Goal: Task Accomplishment & Management: Use online tool/utility

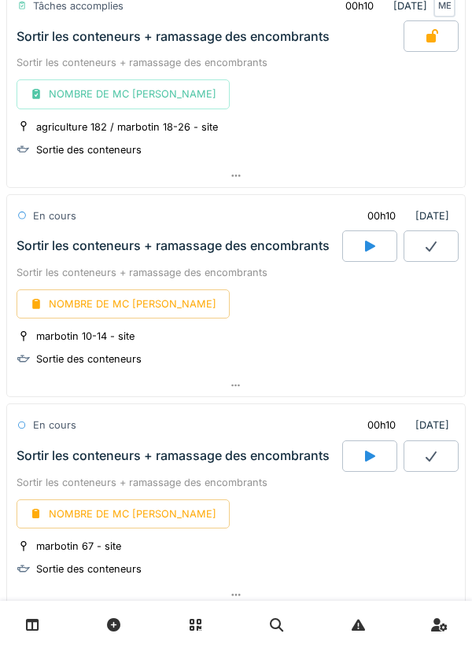
scroll to position [1585, 0]
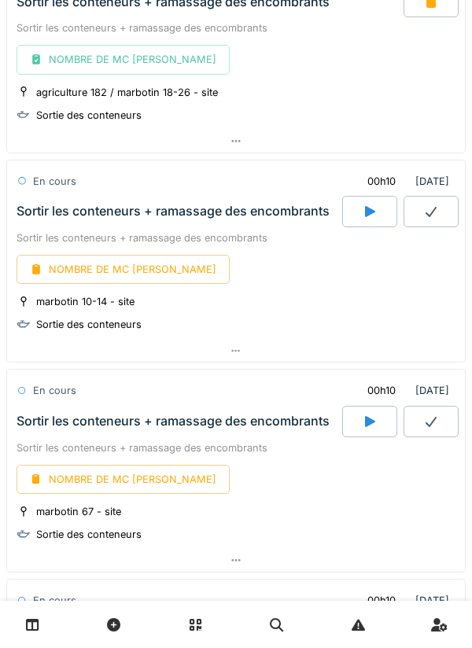
click at [49, 627] on link at bounding box center [33, 624] width 40 height 37
click at [13, 623] on link at bounding box center [33, 624] width 40 height 37
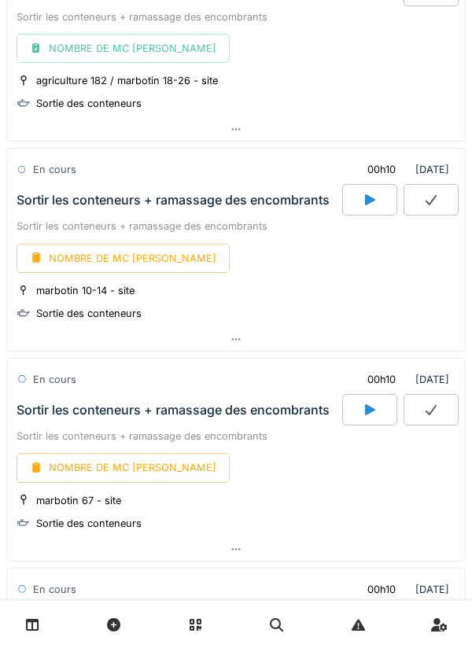
scroll to position [1587, 0]
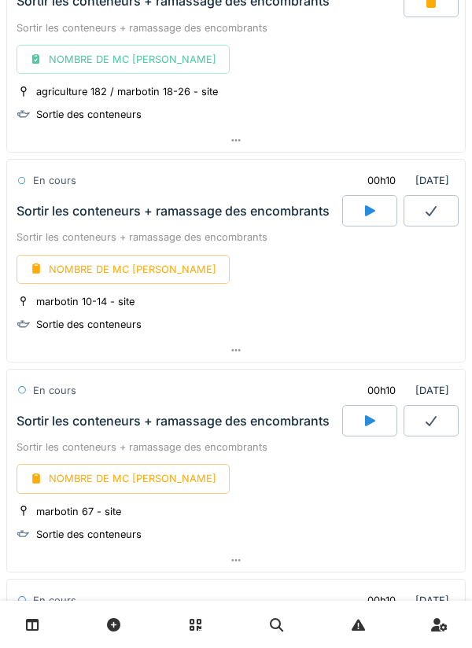
click at [241, 351] on icon at bounding box center [236, 350] width 13 height 10
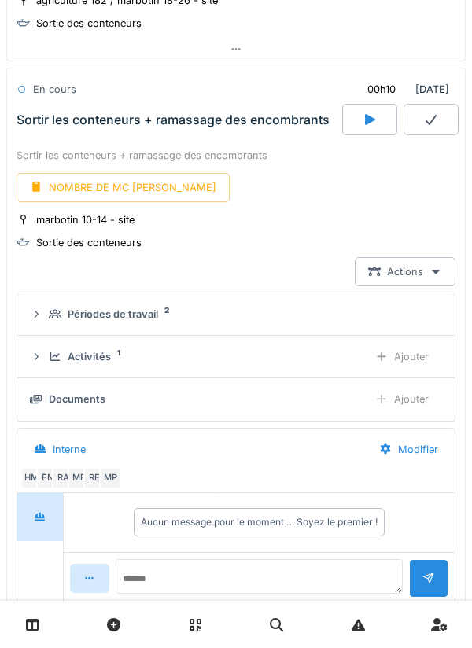
scroll to position [1683, 0]
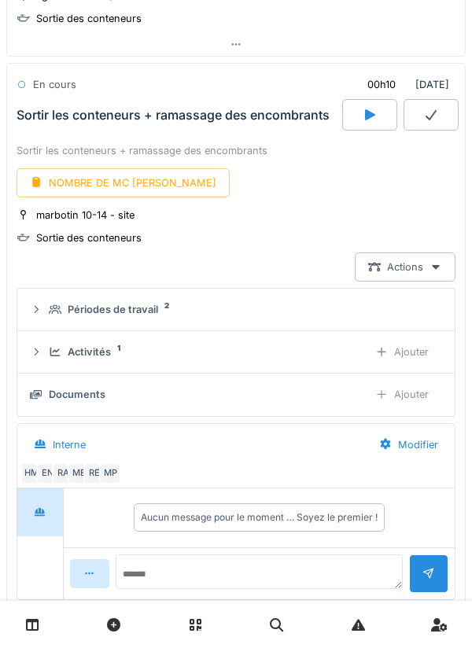
click at [409, 348] on div "Ajouter" at bounding box center [402, 351] width 80 height 29
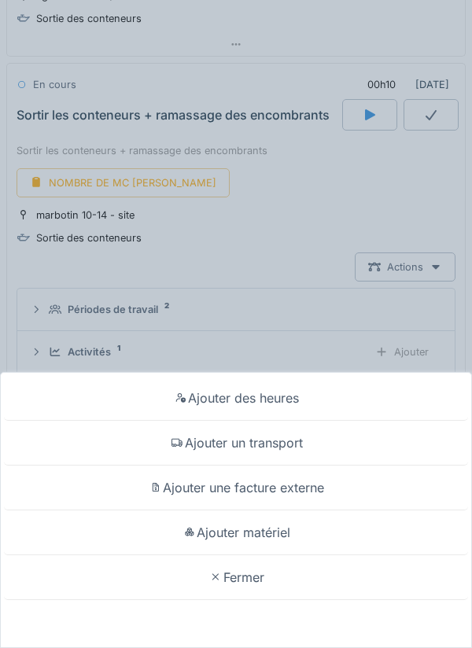
click at [281, 395] on div "Ajouter des heures" at bounding box center [236, 398] width 464 height 45
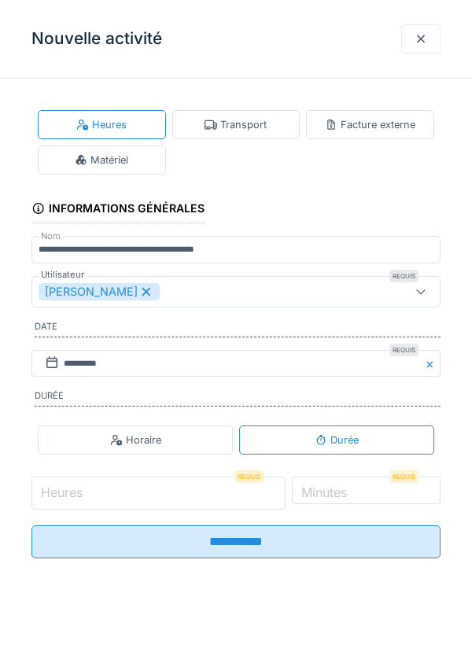
click at [111, 498] on input "Heures" at bounding box center [158, 492] width 254 height 33
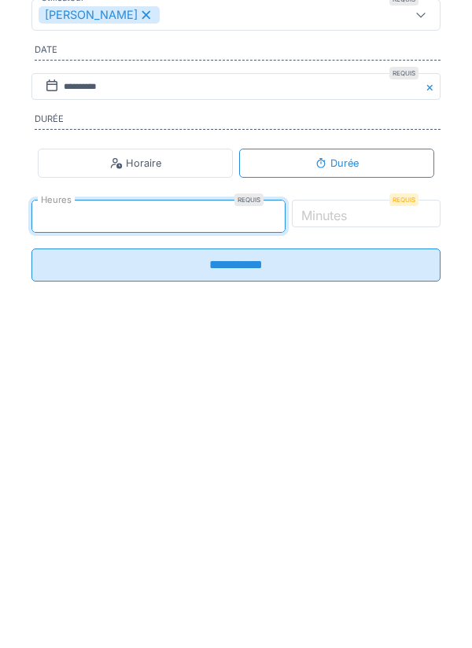
type input "*"
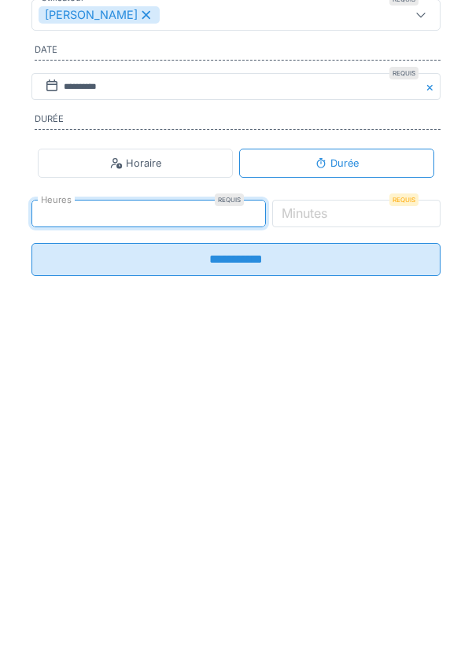
click at [330, 492] on label "Minutes" at bounding box center [304, 489] width 52 height 19
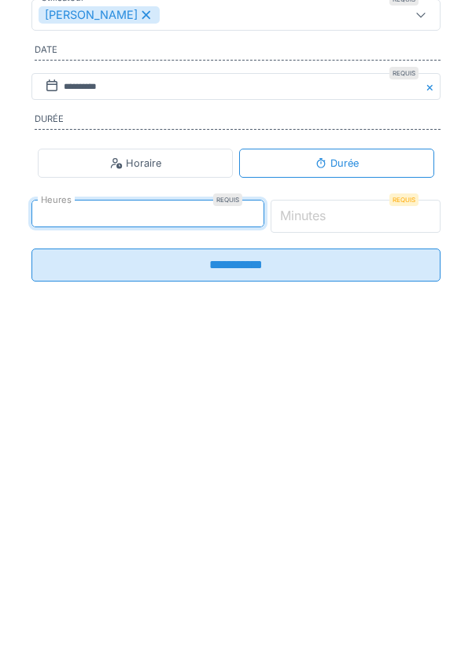
click at [353, 492] on input "*" at bounding box center [355, 492] width 171 height 33
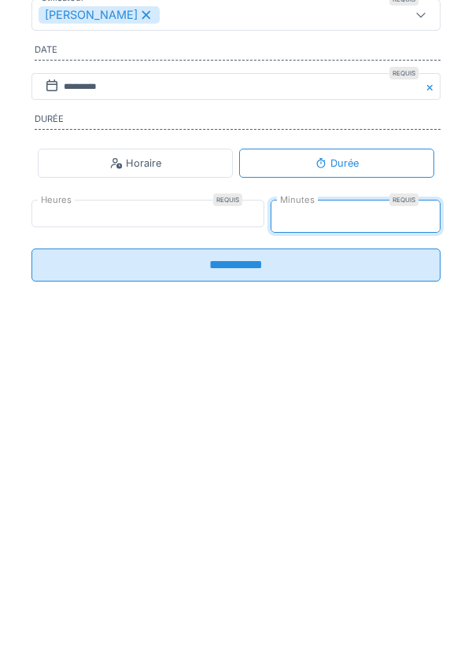
type input "*"
type input "**"
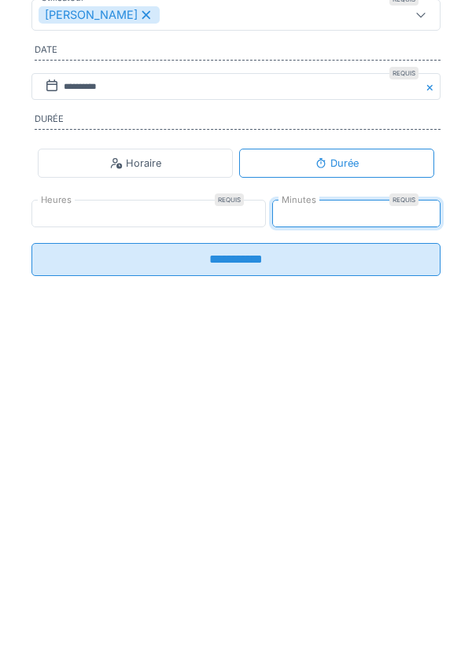
click at [285, 549] on input "**********" at bounding box center [235, 536] width 409 height 33
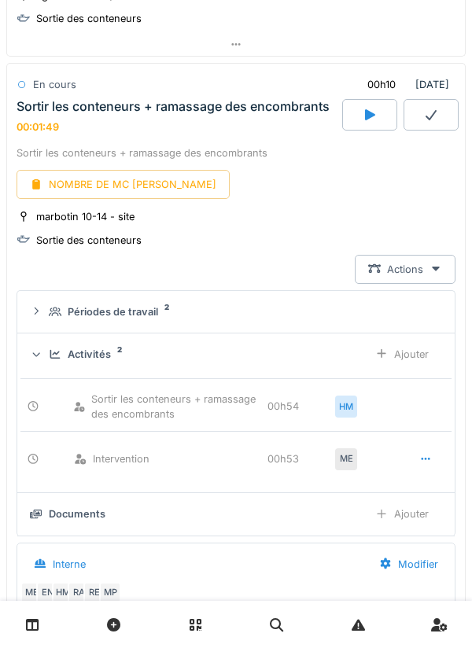
scroll to position [1737, 0]
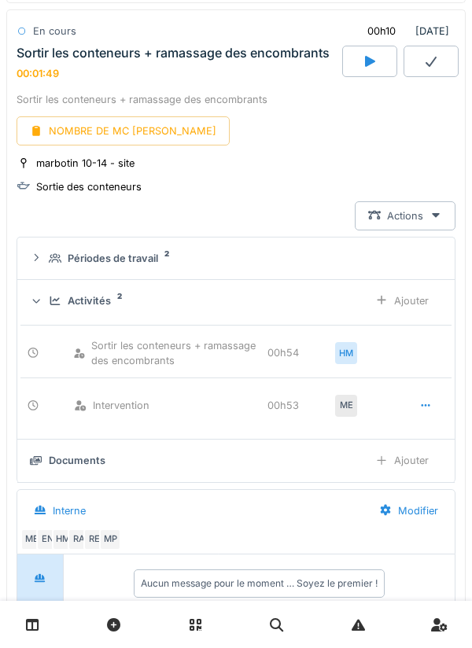
click at [409, 297] on div "Ajouter" at bounding box center [402, 300] width 80 height 29
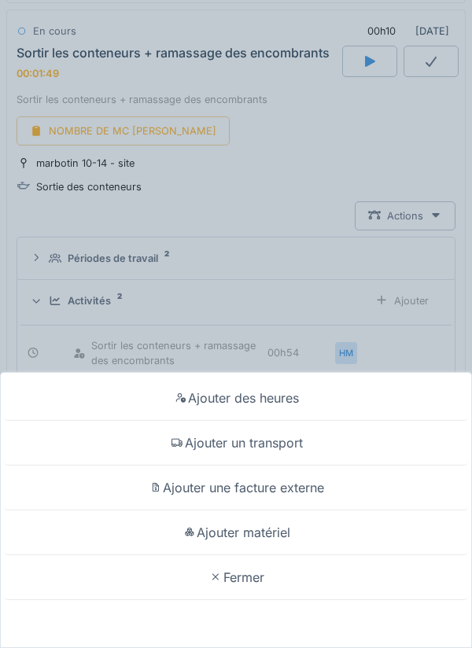
click at [276, 526] on div "Ajouter matériel" at bounding box center [236, 532] width 464 height 45
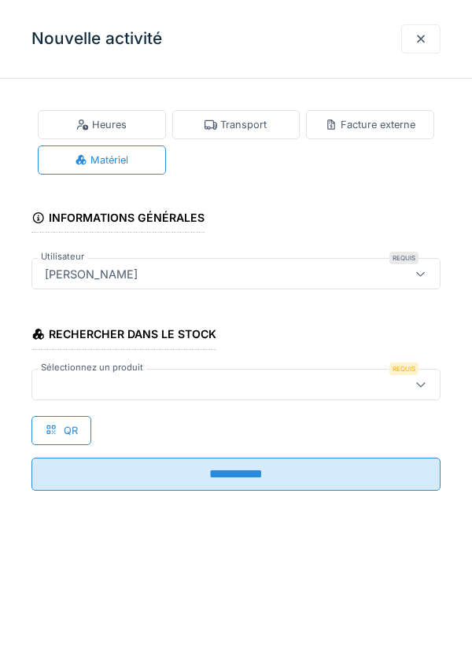
click at [72, 432] on div "QR" at bounding box center [61, 430] width 60 height 29
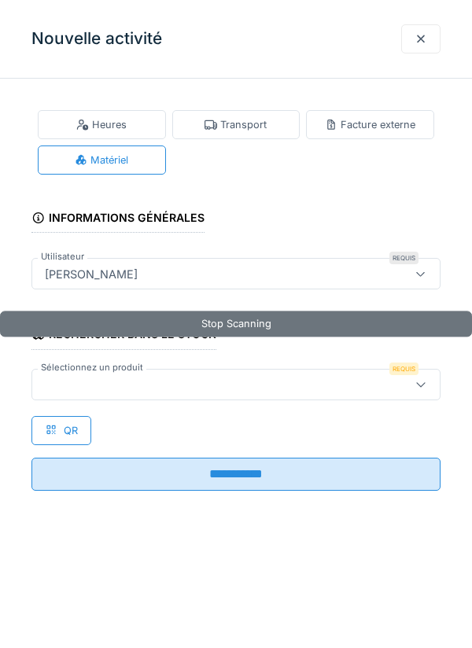
click at [118, 384] on div at bounding box center [210, 384] width 343 height 17
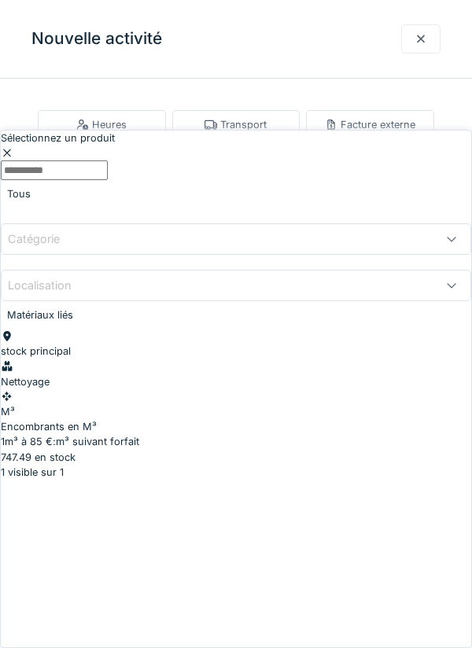
click at [154, 329] on div "stock principal Nettoyage M³ Encombrants en M³ 1m³ à 85 €:m³ suivant forfait 74…" at bounding box center [236, 397] width 470 height 136
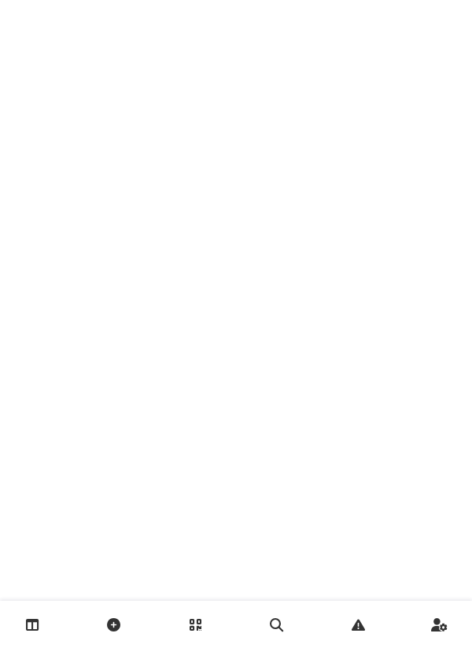
click at [24, 625] on link at bounding box center [33, 624] width 40 height 37
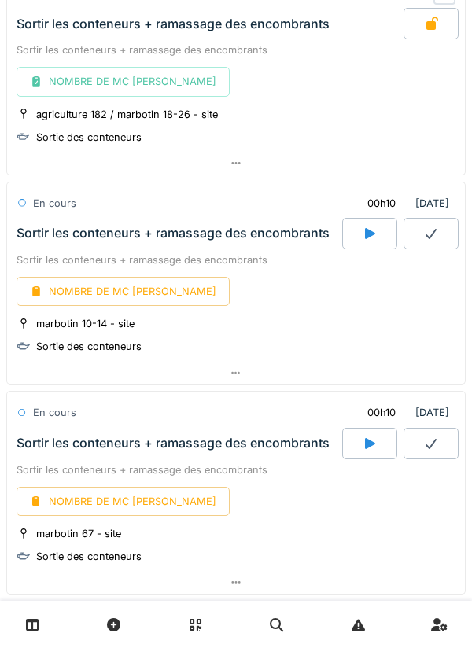
scroll to position [1551, 0]
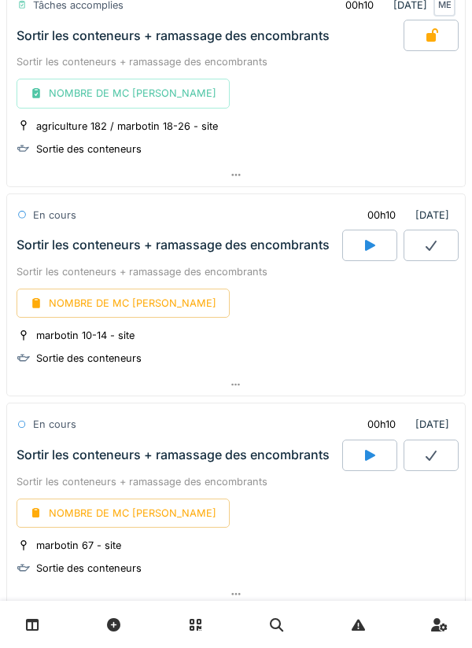
click at [119, 307] on div "NOMBRE DE MC [PERSON_NAME]" at bounding box center [123, 303] width 213 height 29
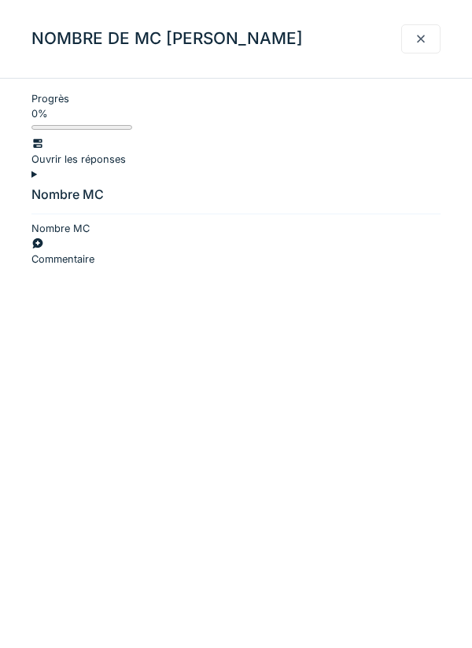
click at [72, 221] on div at bounding box center [235, 221] width 409 height 0
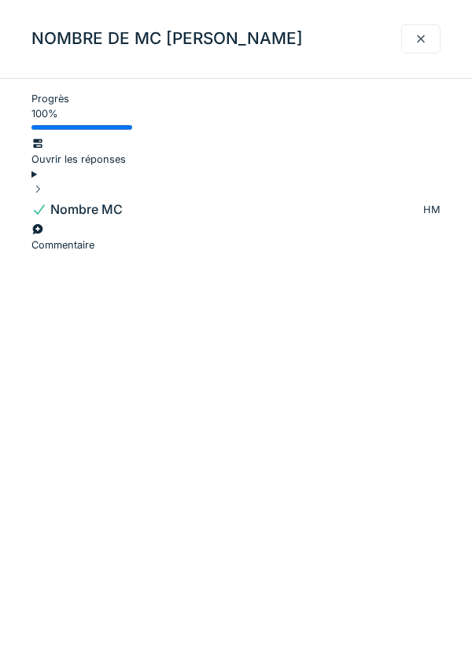
click at [385, 230] on div "Commentaire" at bounding box center [235, 237] width 409 height 30
click at [160, 241] on input "Commentaire" at bounding box center [147, 232] width 107 height 20
type input "**********"
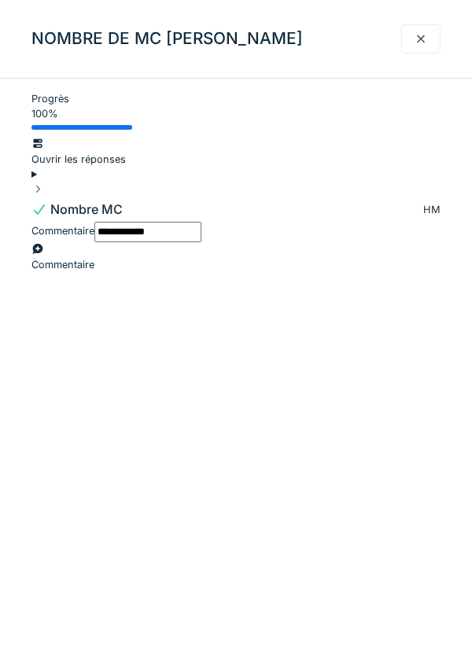
click at [434, 37] on div at bounding box center [420, 38] width 39 height 29
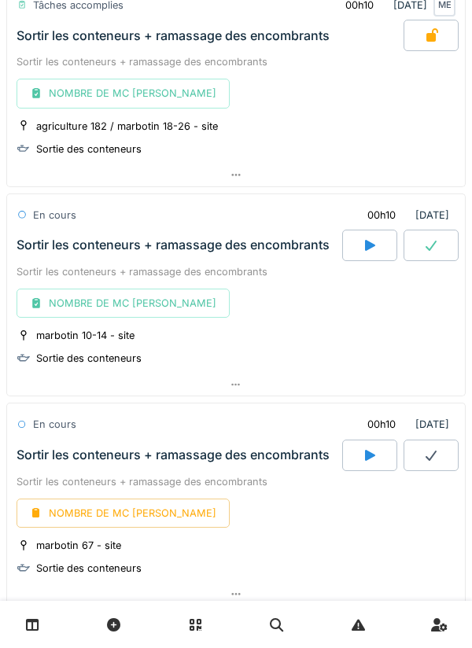
click at [435, 258] on div at bounding box center [430, 245] width 55 height 31
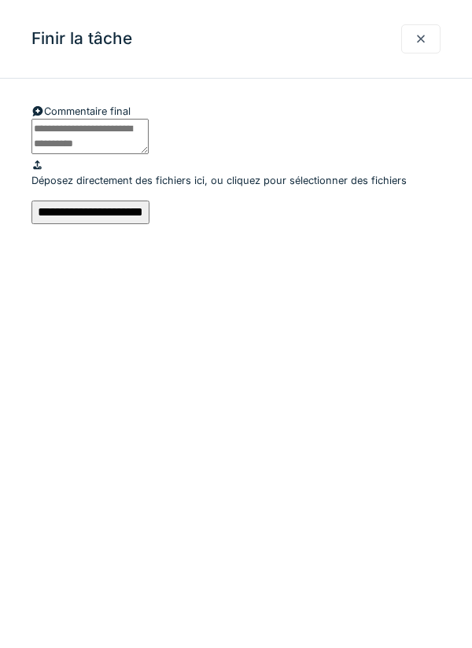
scroll to position [1682, 0]
click at [149, 224] on input "**********" at bounding box center [90, 212] width 118 height 24
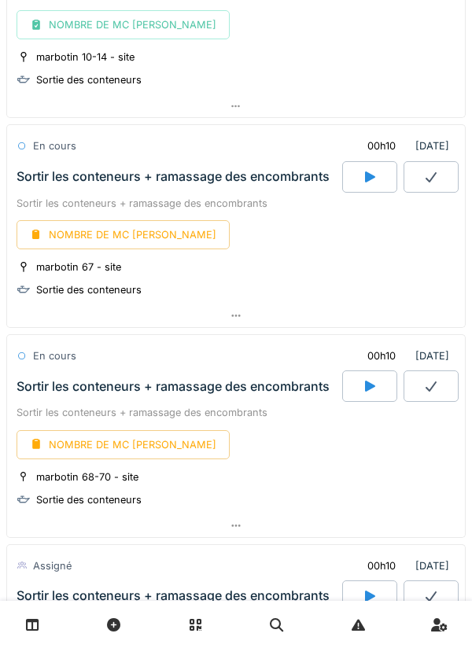
scroll to position [2124, 0]
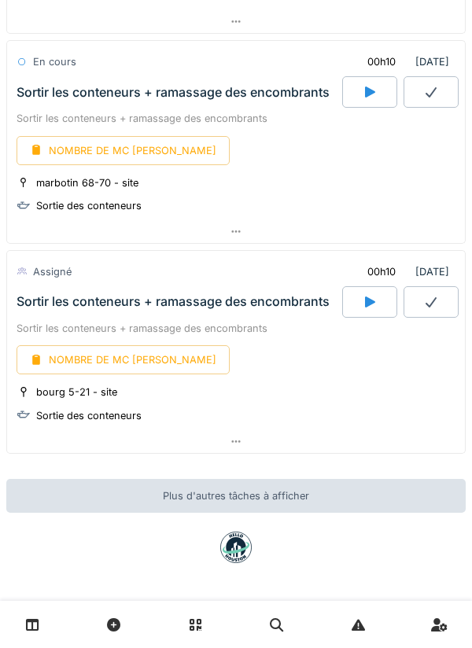
click at [377, 296] on div at bounding box center [369, 301] width 55 height 31
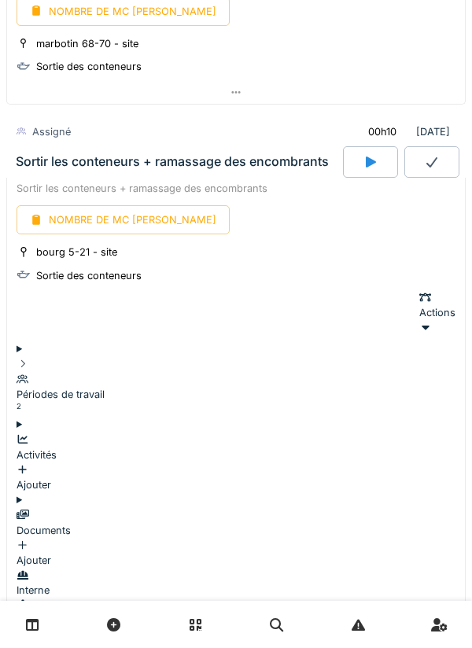
scroll to position [2311, 0]
